Goal: Transaction & Acquisition: Book appointment/travel/reservation

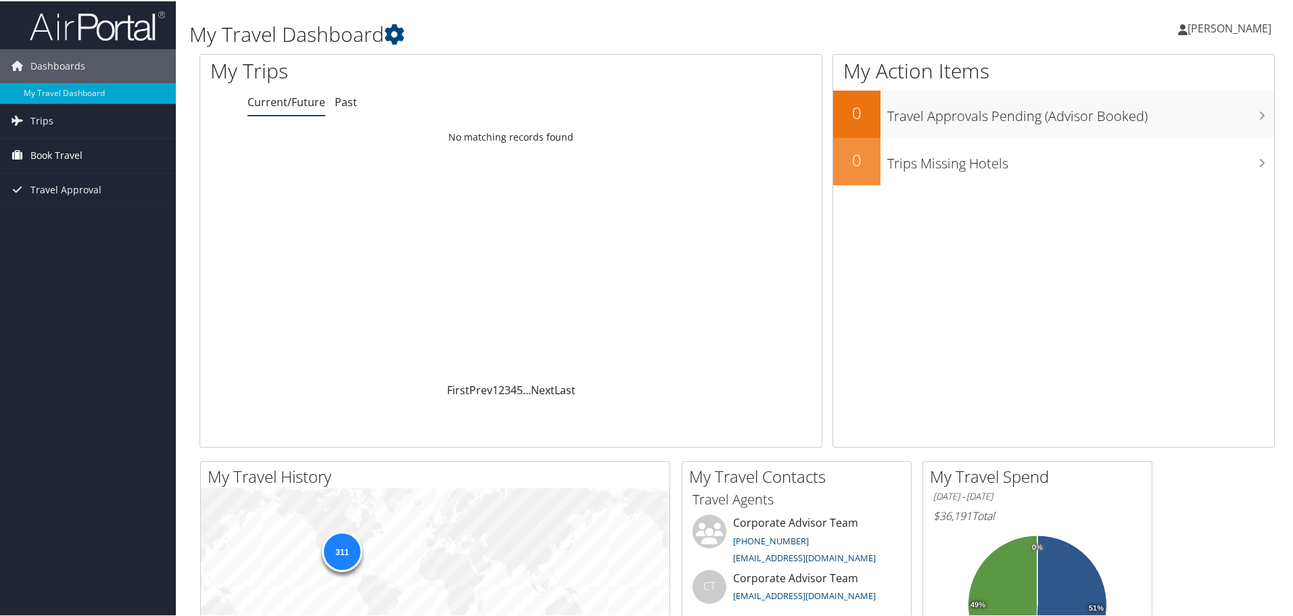
click at [74, 156] on span "Book Travel" at bounding box center [56, 154] width 52 height 34
click at [84, 221] on link "Book/Manage Online Trips" at bounding box center [88, 222] width 176 height 20
